Goal: Task Accomplishment & Management: Complete application form

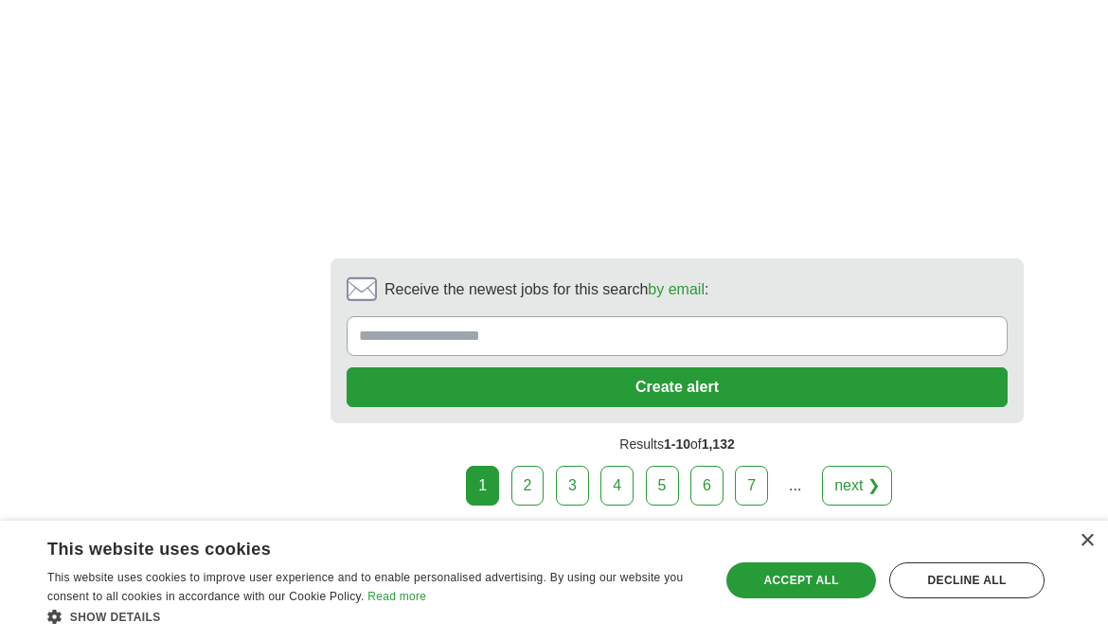
scroll to position [4343, 0]
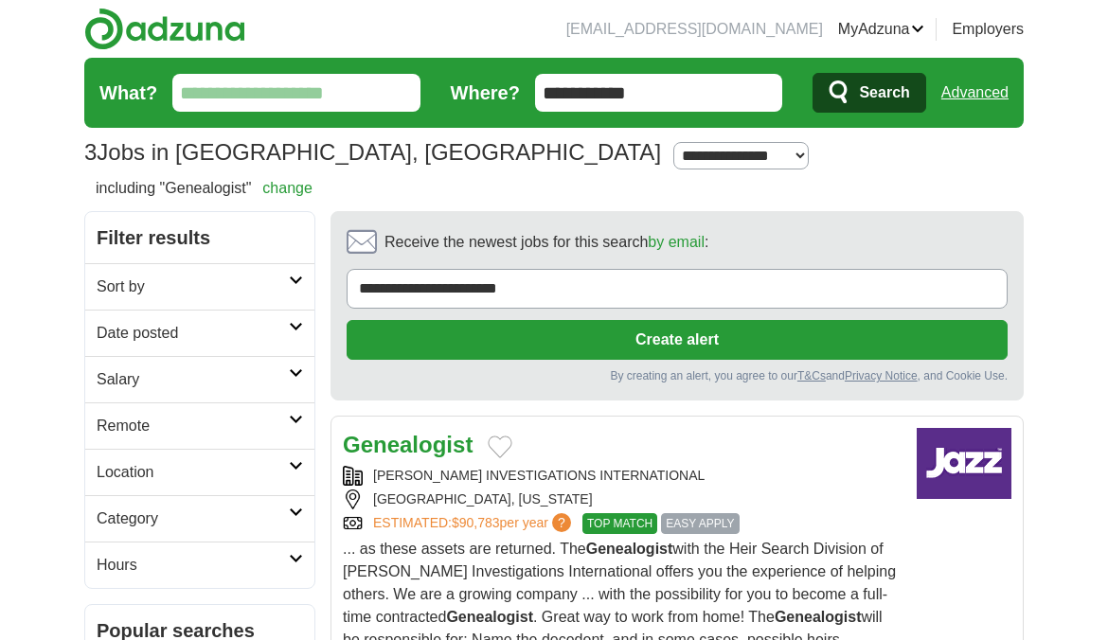
click at [717, 513] on span "EASY APPLY" at bounding box center [700, 523] width 78 height 21
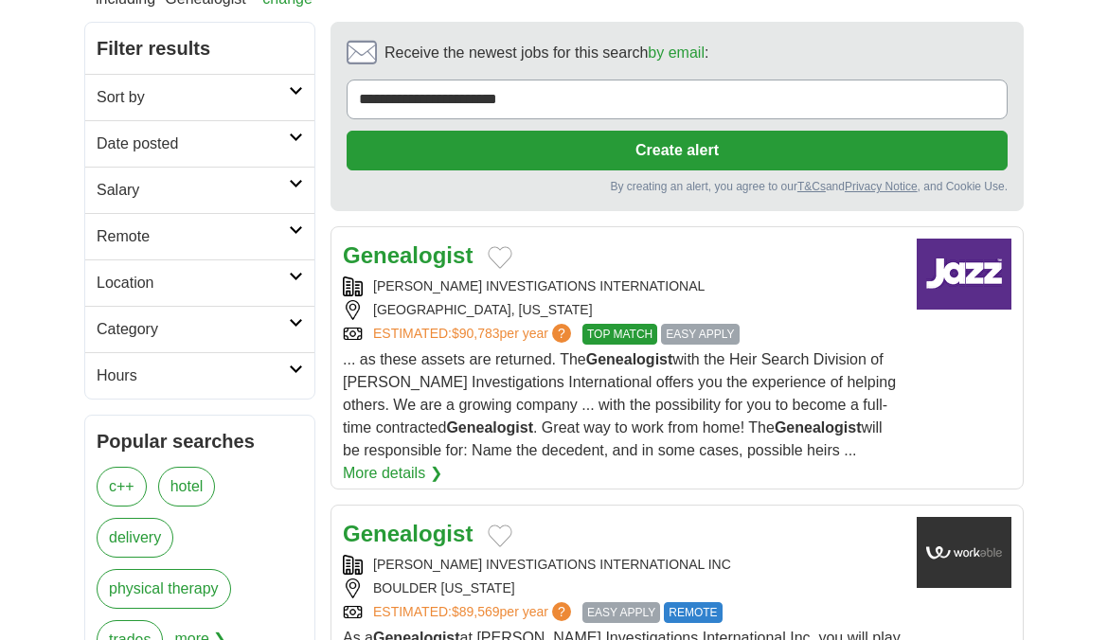
scroll to position [284, 0]
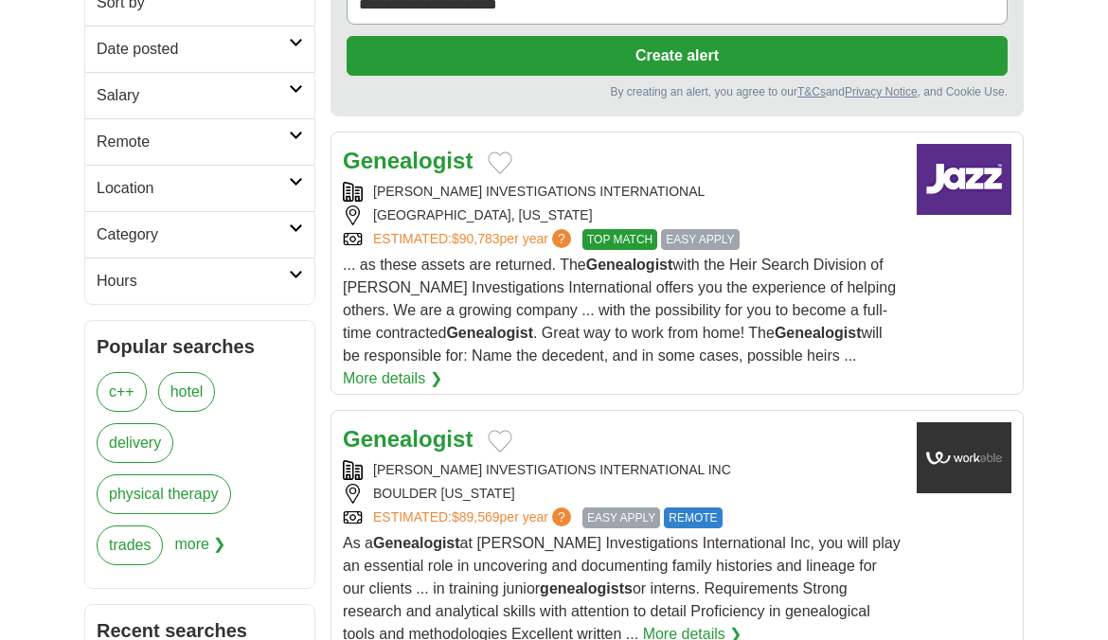
click at [623, 508] on span "EASY APPLY" at bounding box center [621, 518] width 78 height 21
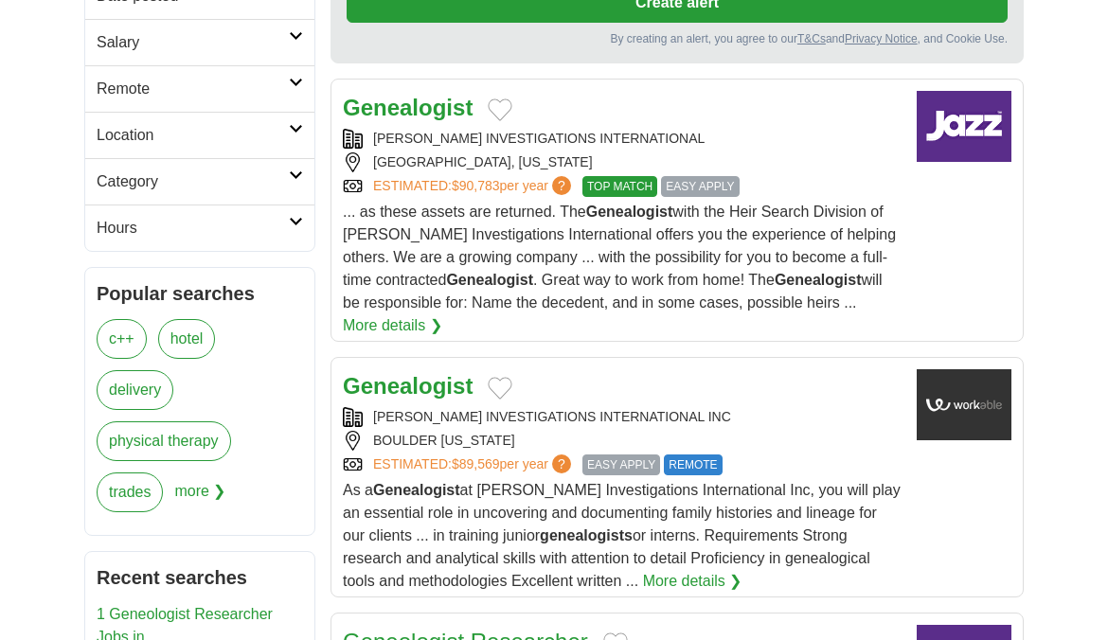
scroll to position [379, 0]
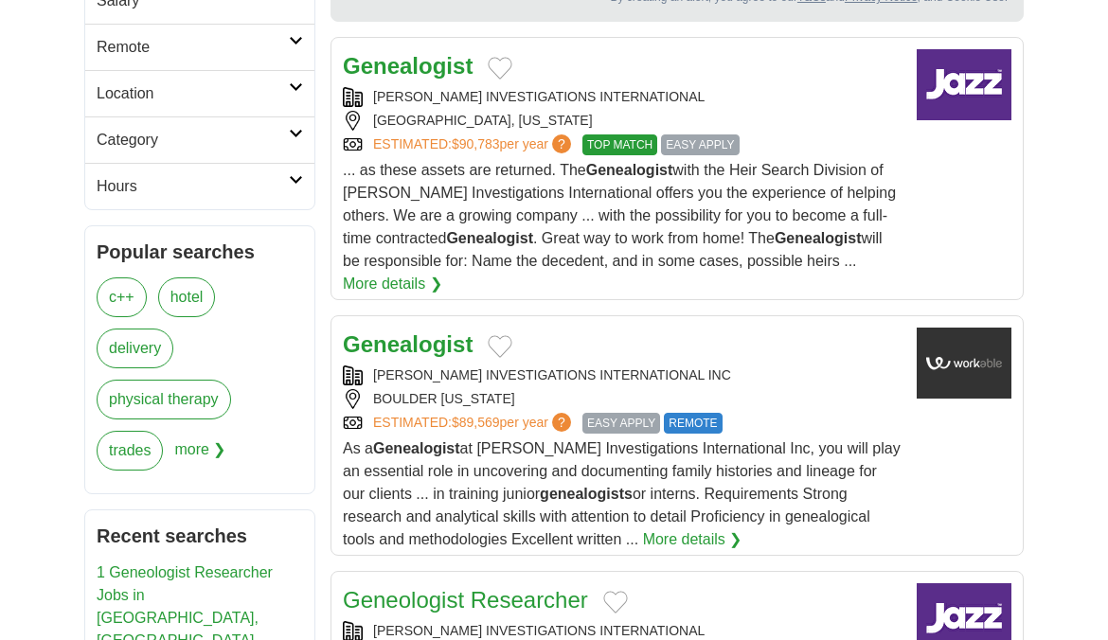
click at [645, 537] on link "More details ❯" at bounding box center [692, 539] width 99 height 23
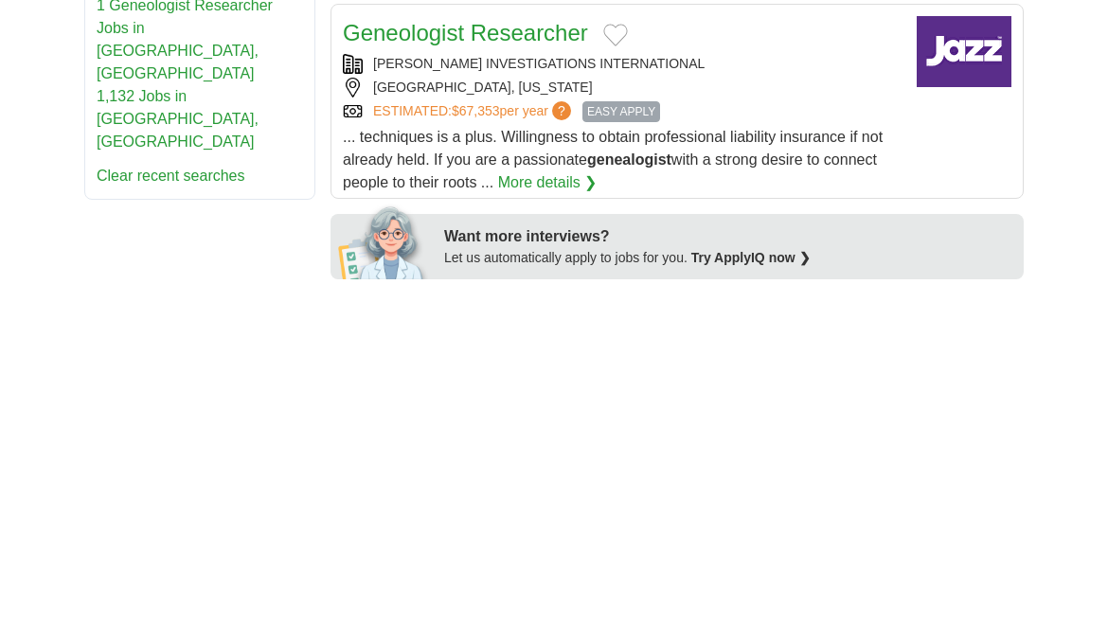
scroll to position [947, 0]
click at [630, 105] on span "EASY APPLY" at bounding box center [621, 110] width 78 height 21
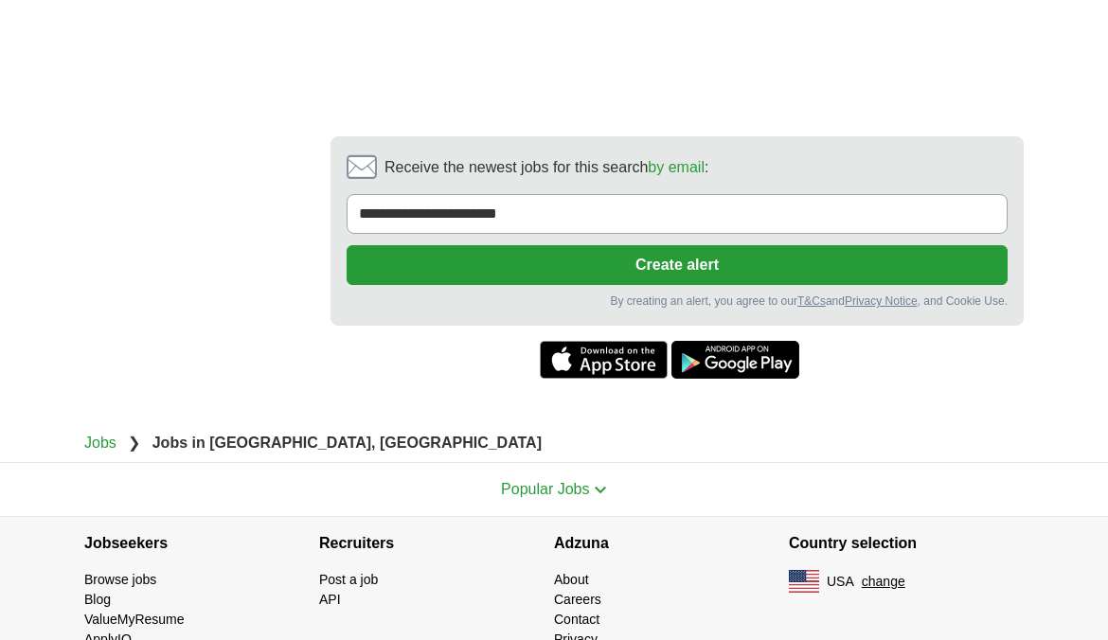
scroll to position [2256, 0]
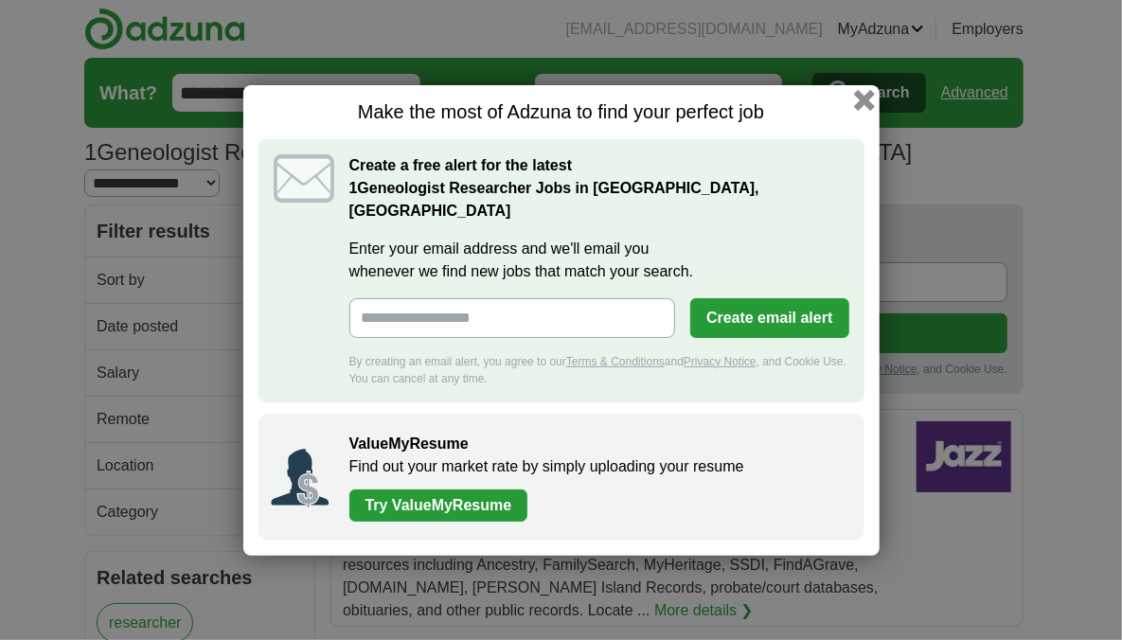
click at [872, 110] on button "button" at bounding box center [863, 99] width 21 height 21
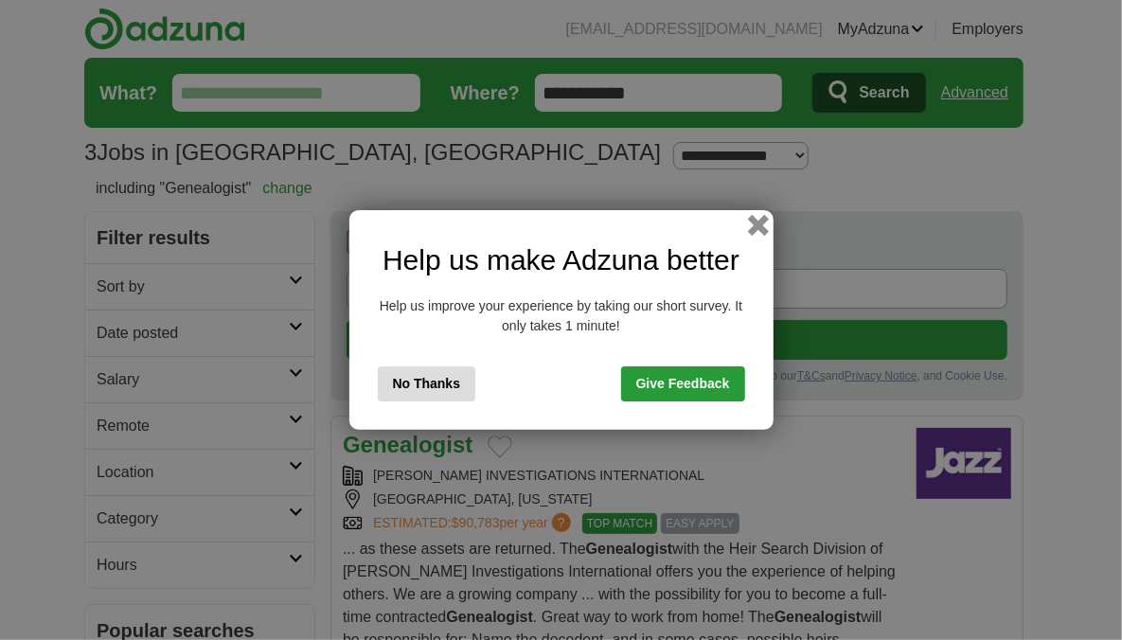
click at [758, 220] on button "button" at bounding box center [757, 225] width 21 height 21
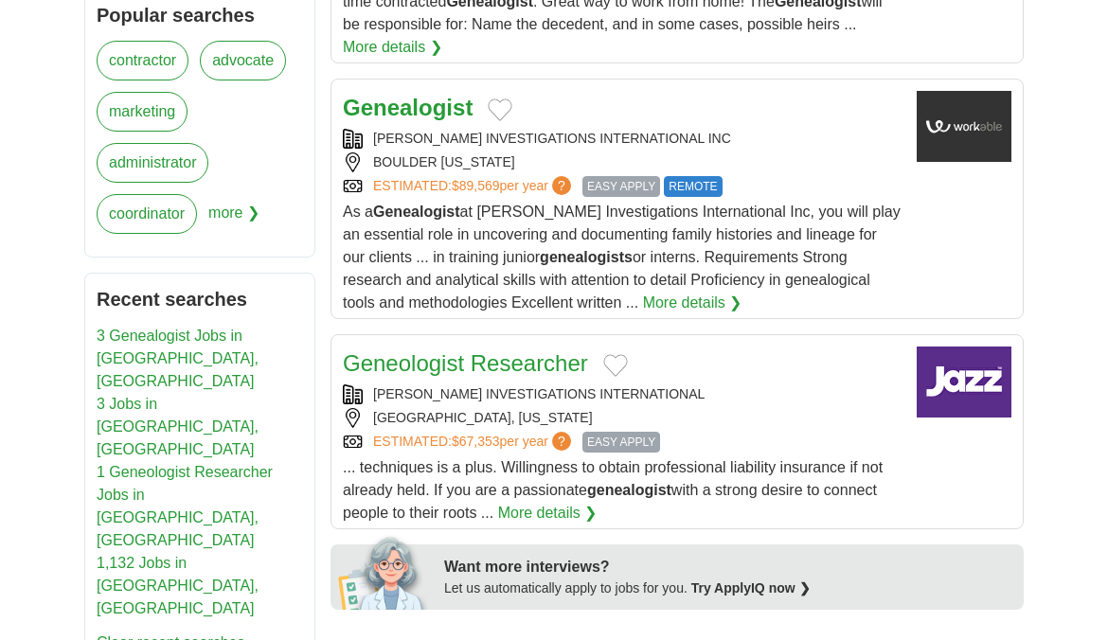
scroll to position [646, 0]
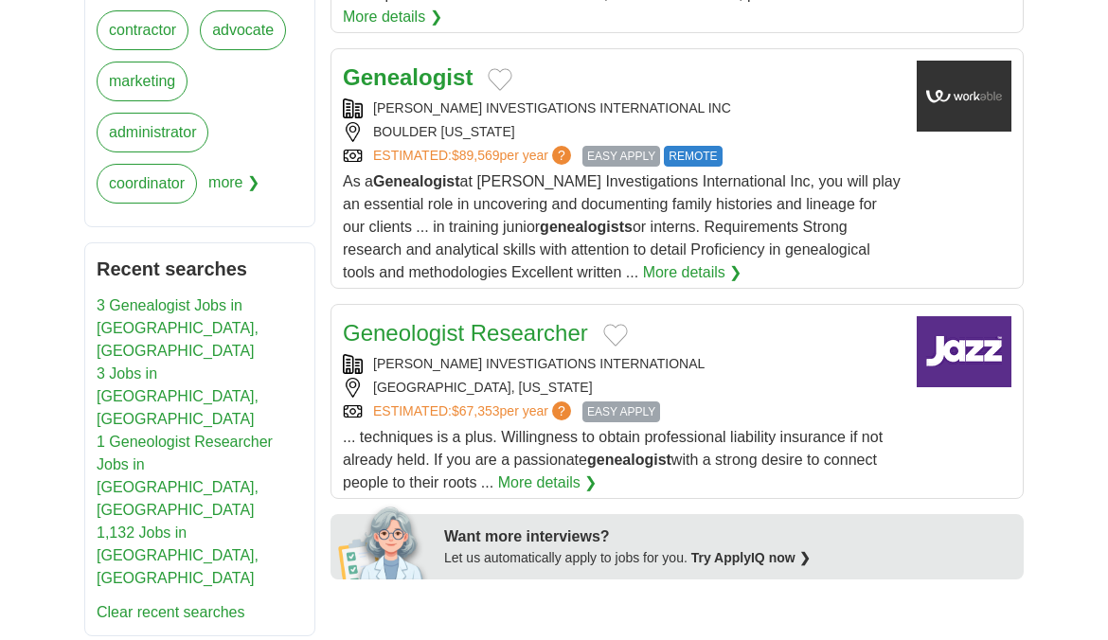
click at [639, 405] on span "EASY APPLY" at bounding box center [621, 411] width 78 height 21
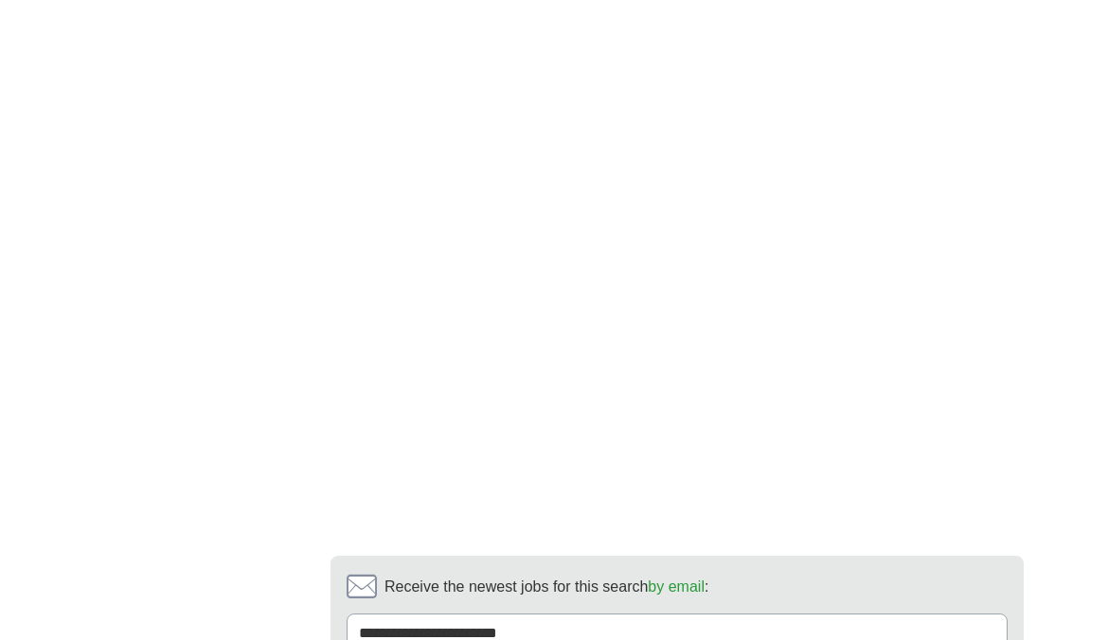
scroll to position [1507, 0]
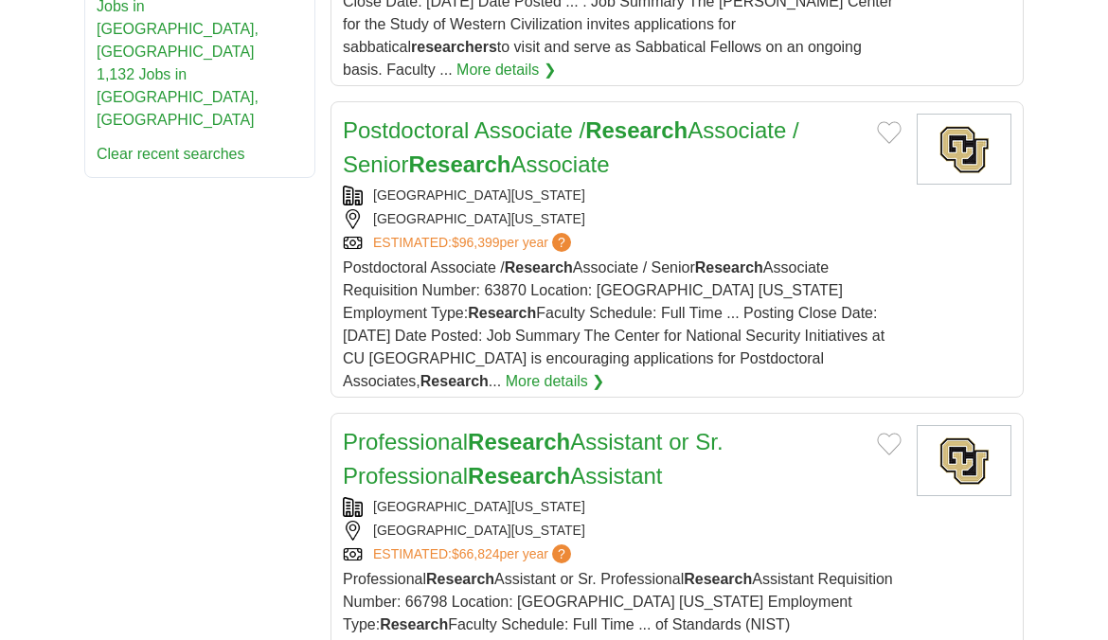
click at [450, 429] on link "Professional Research Assistant or Sr. Professional Research Assistant" at bounding box center [533, 459] width 381 height 60
